Goal: Information Seeking & Learning: Find specific fact

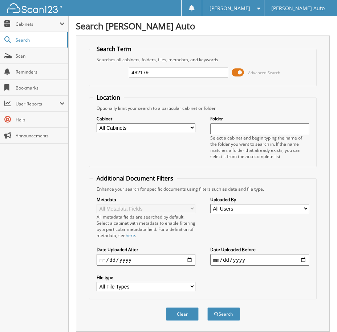
type input "482179"
click at [207, 308] on button "Search" at bounding box center [223, 314] width 33 height 13
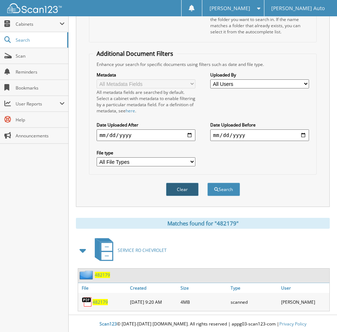
scroll to position [126, 0]
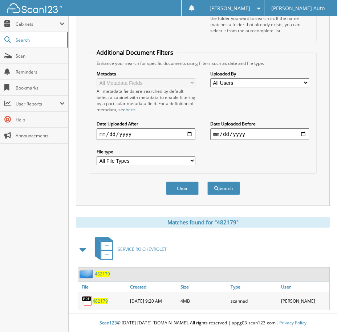
click at [95, 300] on span "482179" at bounding box center [99, 301] width 15 height 6
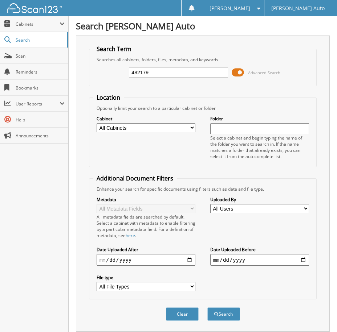
click at [168, 73] on input "482179" at bounding box center [178, 72] width 99 height 11
type input "4"
paste input "470103"
type input "470103"
click at [207, 308] on button "Search" at bounding box center [223, 314] width 33 height 13
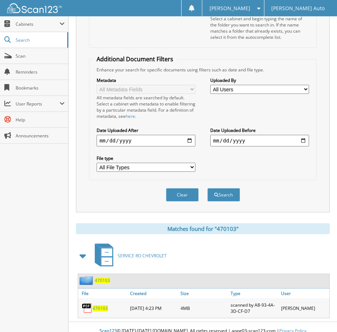
scroll to position [128, 0]
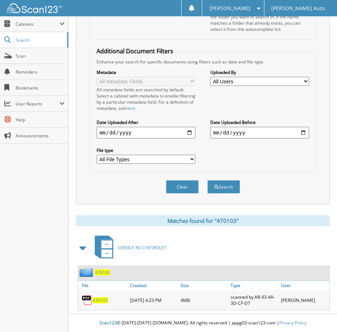
click at [102, 300] on span "470103" at bounding box center [99, 300] width 15 height 6
